Goal: Information Seeking & Learning: Learn about a topic

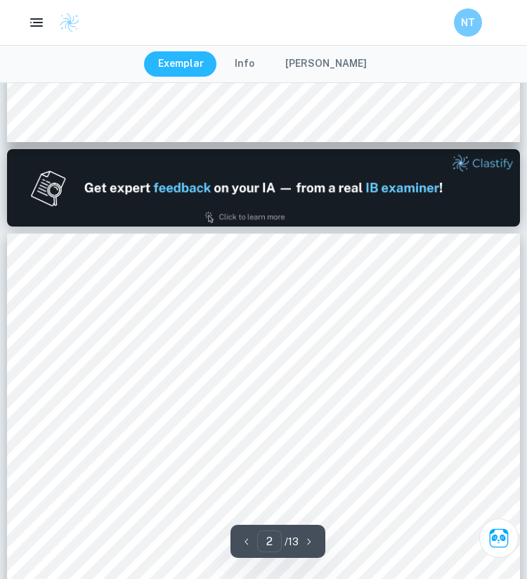
scroll to position [881, 0]
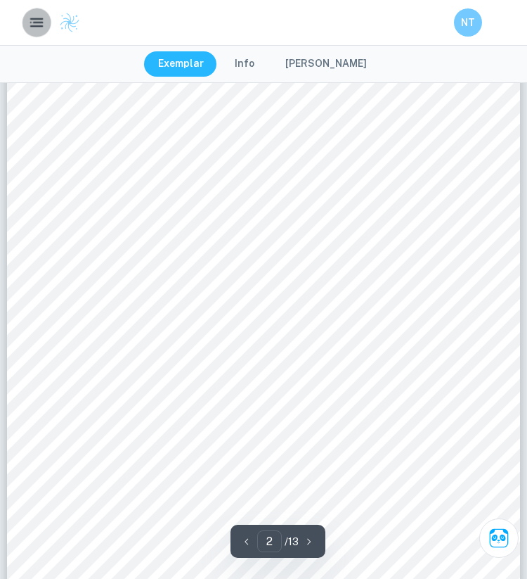
click at [39, 26] on rect "button" at bounding box center [36, 25] width 13 height 1
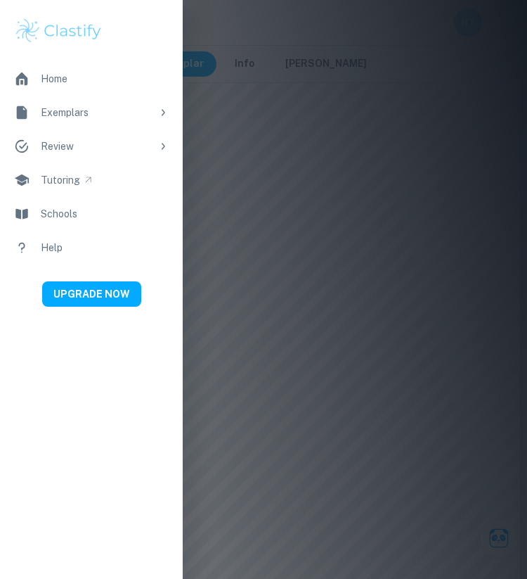
click at [357, 211] on div at bounding box center [263, 289] width 527 height 579
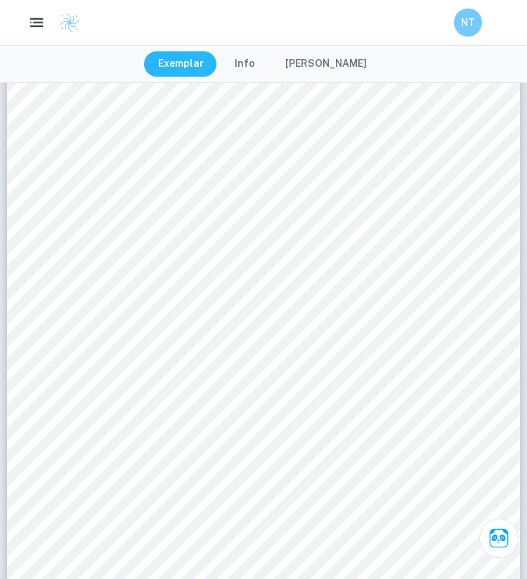
click at [250, 68] on button "Info" at bounding box center [245, 63] width 48 height 25
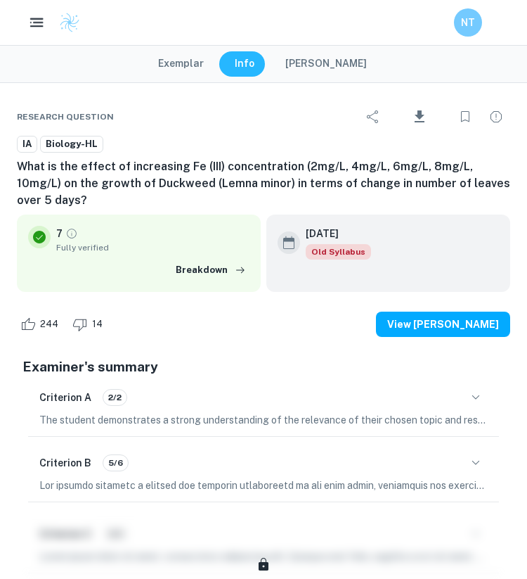
click at [198, 65] on button "Exemplar" at bounding box center [181, 63] width 74 height 25
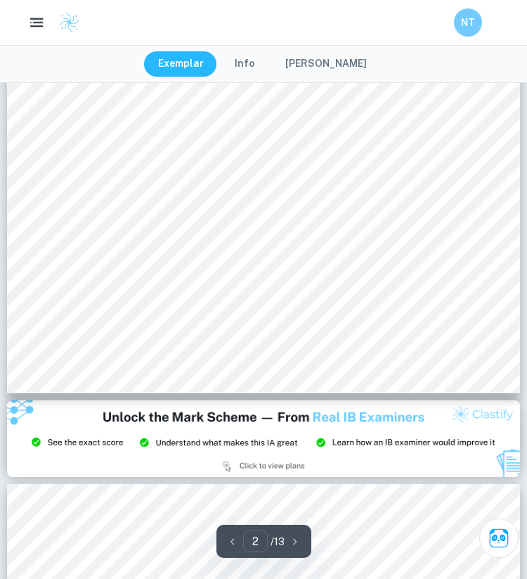
scroll to position [1275, 0]
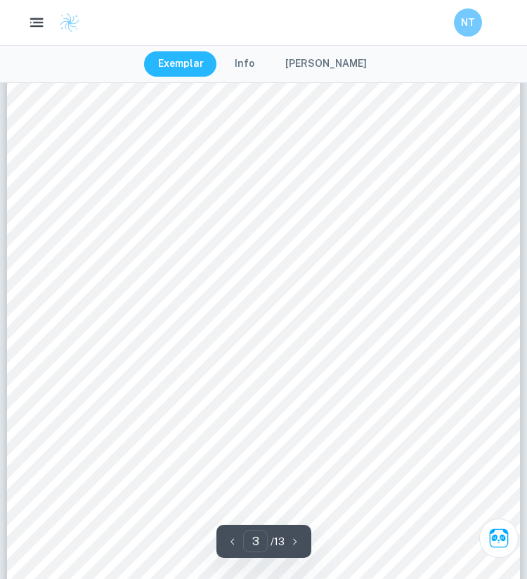
type input "2"
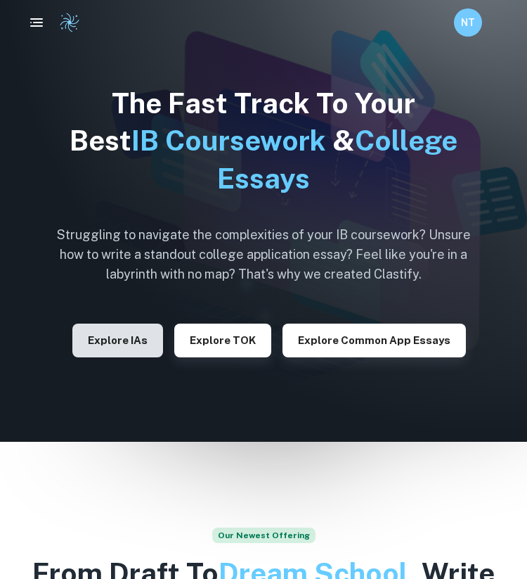
click at [127, 351] on button "Explore IAs" at bounding box center [117, 340] width 91 height 34
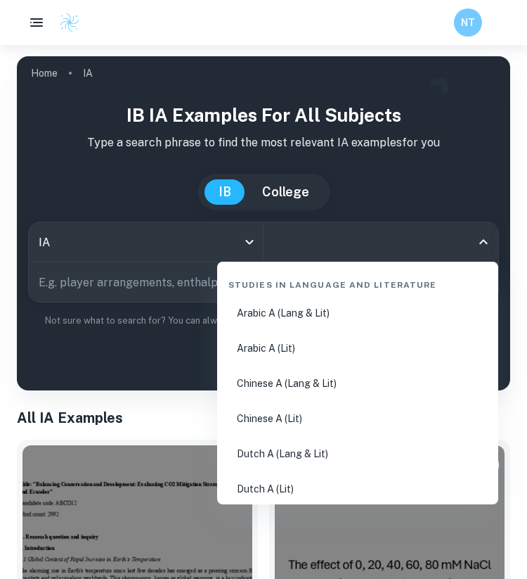
click at [335, 250] on input "All Subjects" at bounding box center [370, 241] width 201 height 27
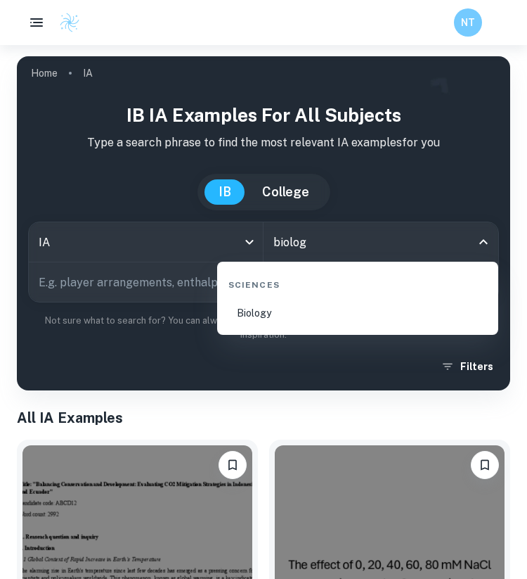
click at [330, 317] on li "Biology" at bounding box center [358, 313] width 270 height 32
type input "Biology"
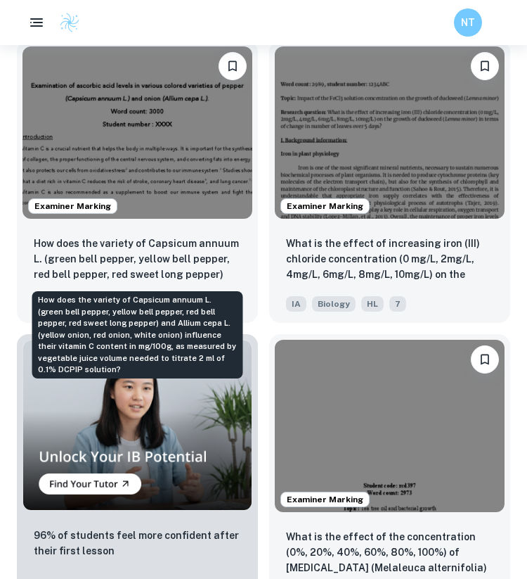
scroll to position [1062, 0]
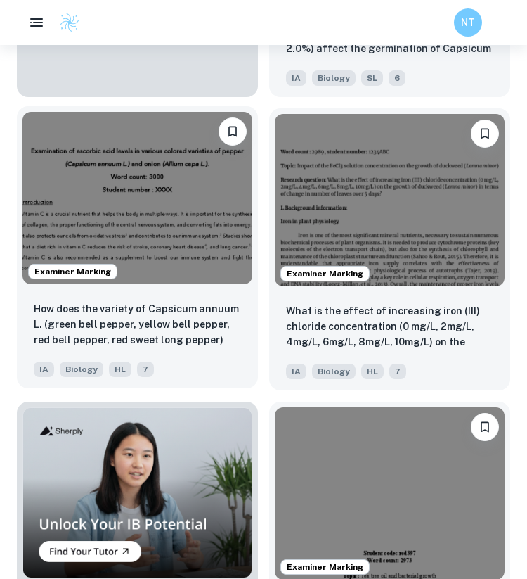
click at [162, 187] on img at bounding box center [137, 198] width 230 height 172
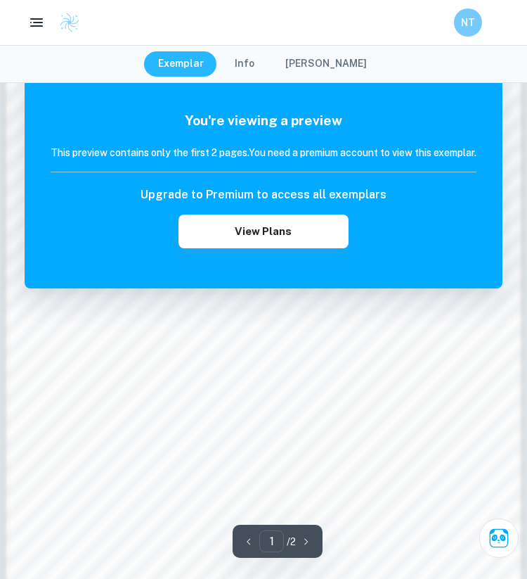
scroll to position [1075, 0]
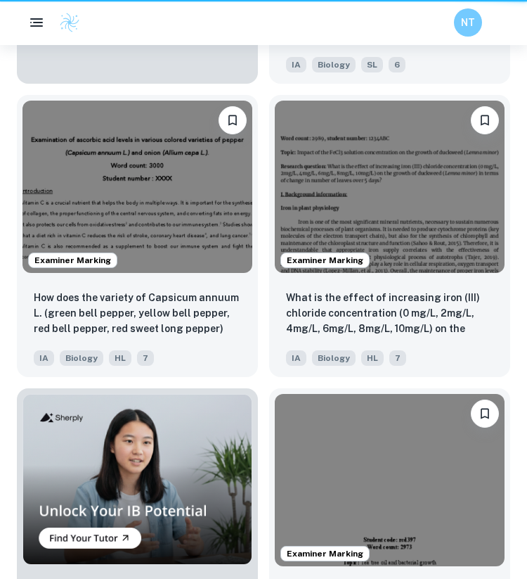
scroll to position [1062, 0]
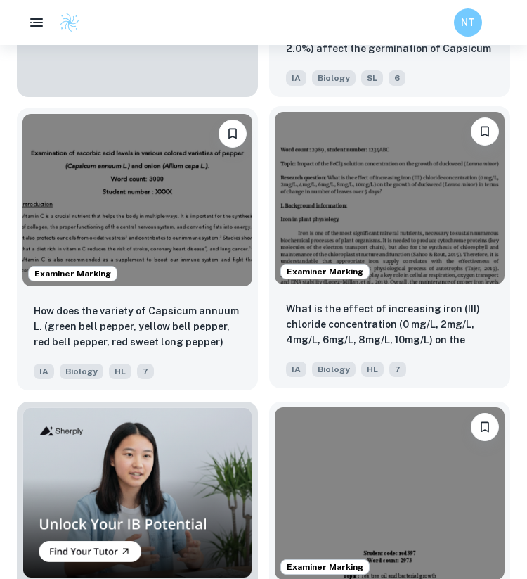
click at [356, 195] on img at bounding box center [390, 198] width 230 height 172
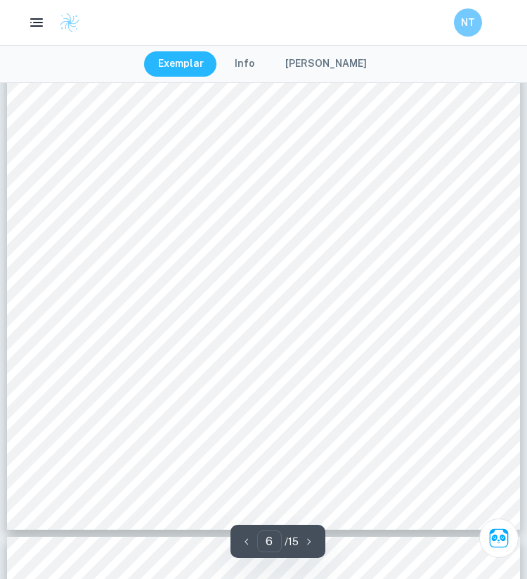
scroll to position [4115, 0]
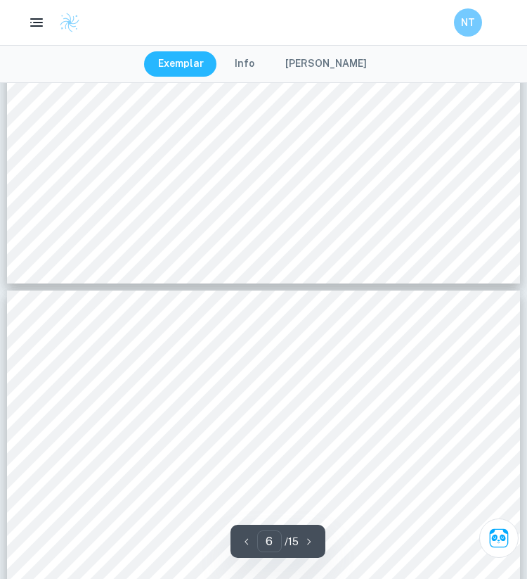
type input "7"
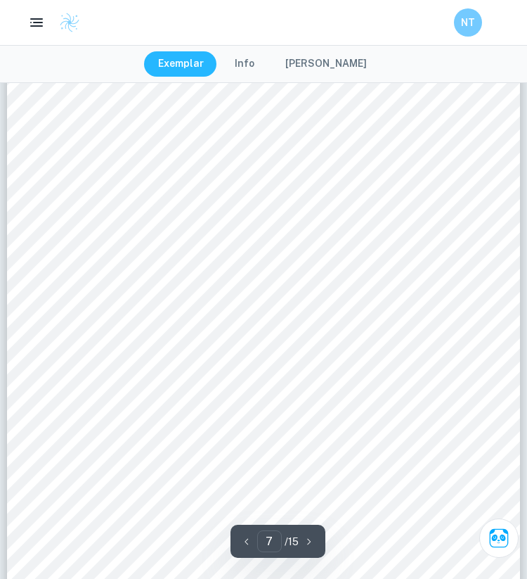
scroll to position [4751, 0]
